Goal: Information Seeking & Learning: Learn about a topic

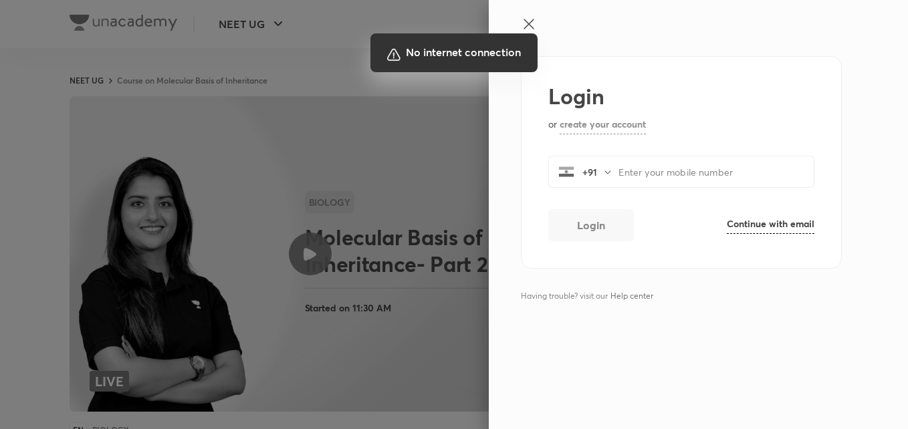
click at [525, 18] on div at bounding box center [454, 214] width 908 height 429
click at [530, 23] on div at bounding box center [454, 214] width 908 height 429
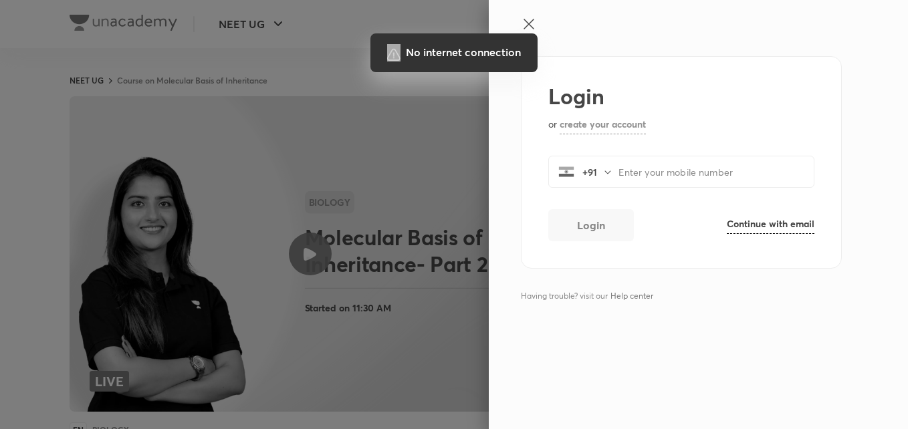
click at [530, 23] on div at bounding box center [454, 214] width 908 height 429
click at [429, 20] on div at bounding box center [454, 214] width 908 height 429
drag, startPoint x: 429, startPoint y: 20, endPoint x: 525, endPoint y: 25, distance: 95.8
click at [525, 25] on div at bounding box center [454, 214] width 908 height 429
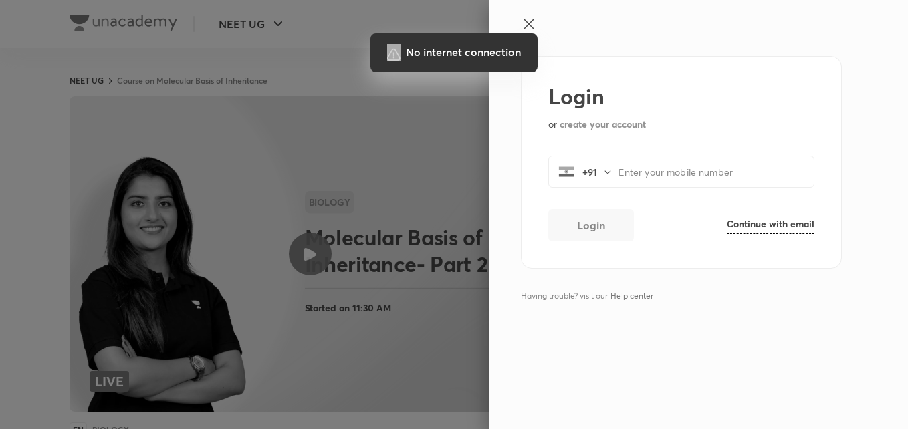
click at [525, 25] on div at bounding box center [454, 214] width 908 height 429
click at [526, 24] on div at bounding box center [454, 214] width 908 height 429
